Goal: Information Seeking & Learning: Learn about a topic

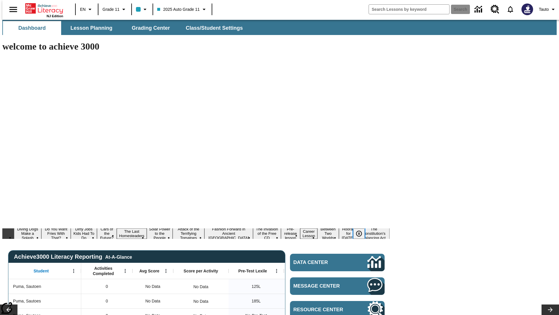
click at [361, 230] on icon "Pause" at bounding box center [359, 233] width 7 height 7
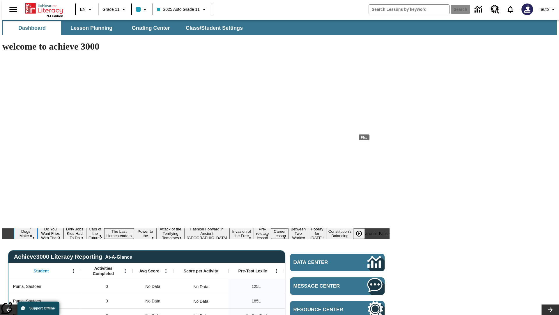
click at [38, 224] on button "Diving Dogs Make a Splash" at bounding box center [26, 233] width 24 height 19
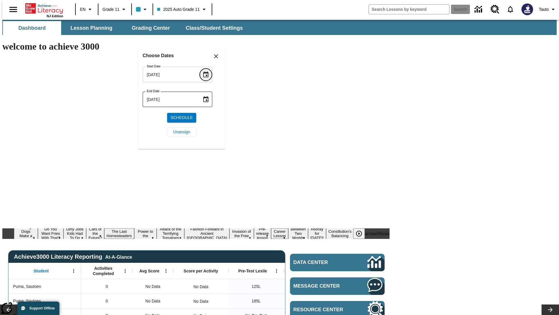
click at [208, 74] on icon "Choose date, selected date is Oct 15, 2025" at bounding box center [205, 74] width 5 height 6
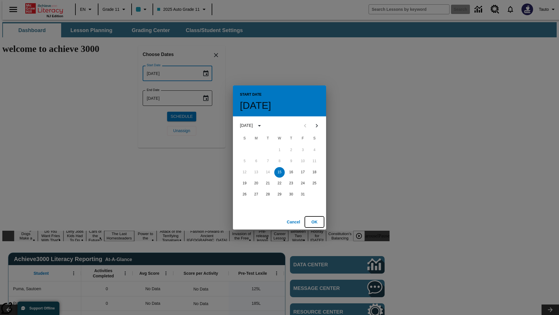
click at [315, 221] on button "OK" at bounding box center [314, 221] width 19 height 11
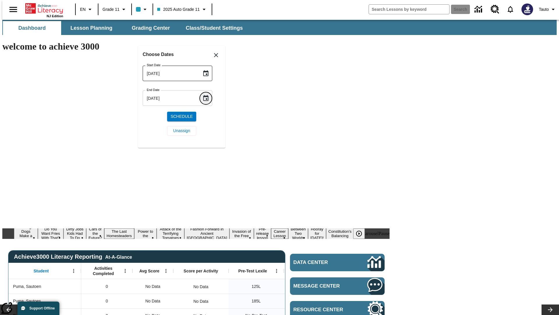
click at [208, 98] on icon "Choose date, selected date is Oct 15, 2025" at bounding box center [205, 98] width 5 height 6
